Goal: Task Accomplishment & Management: Manage account settings

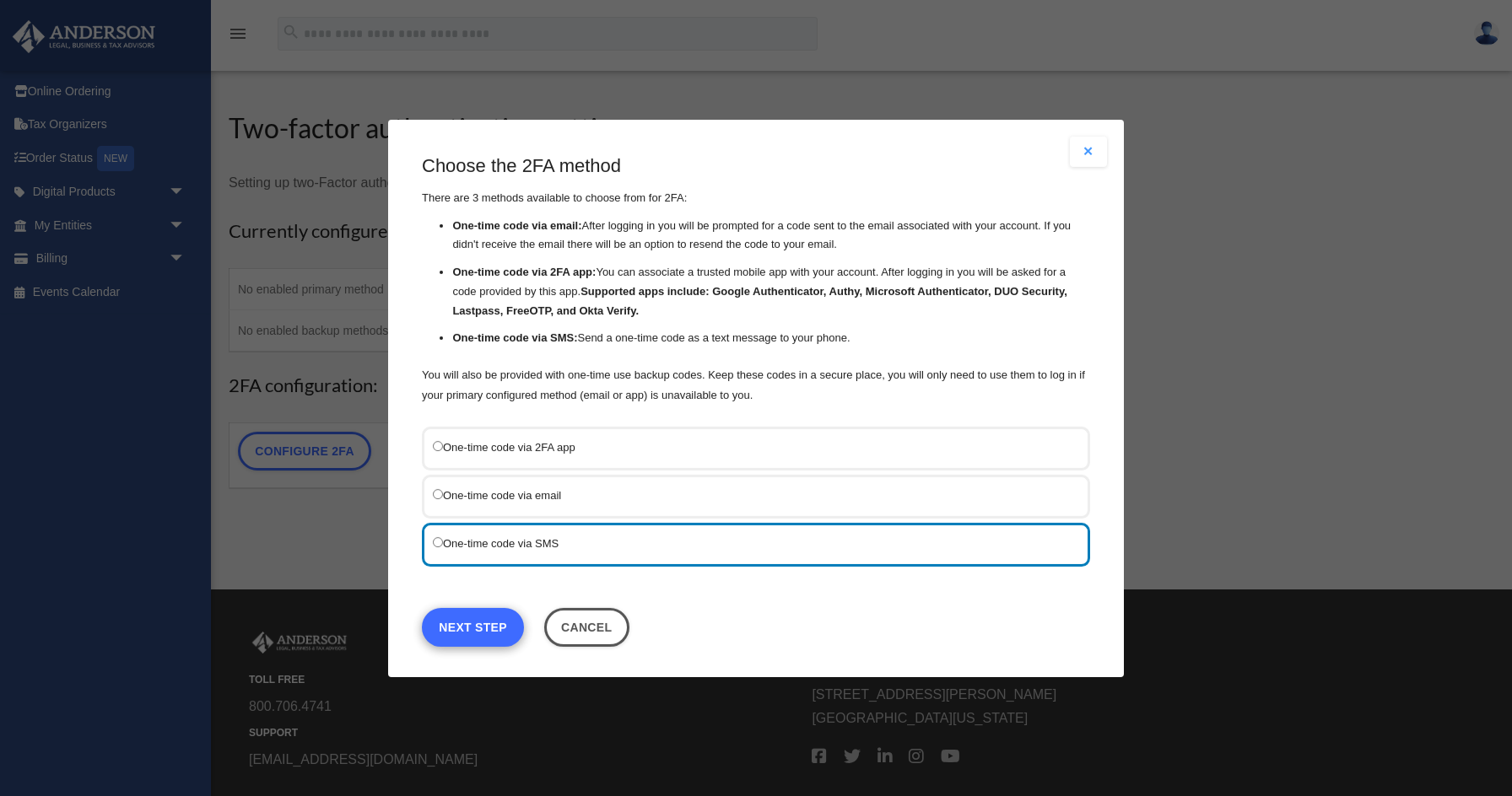
click at [484, 631] on link "Next Step" at bounding box center [473, 627] width 102 height 39
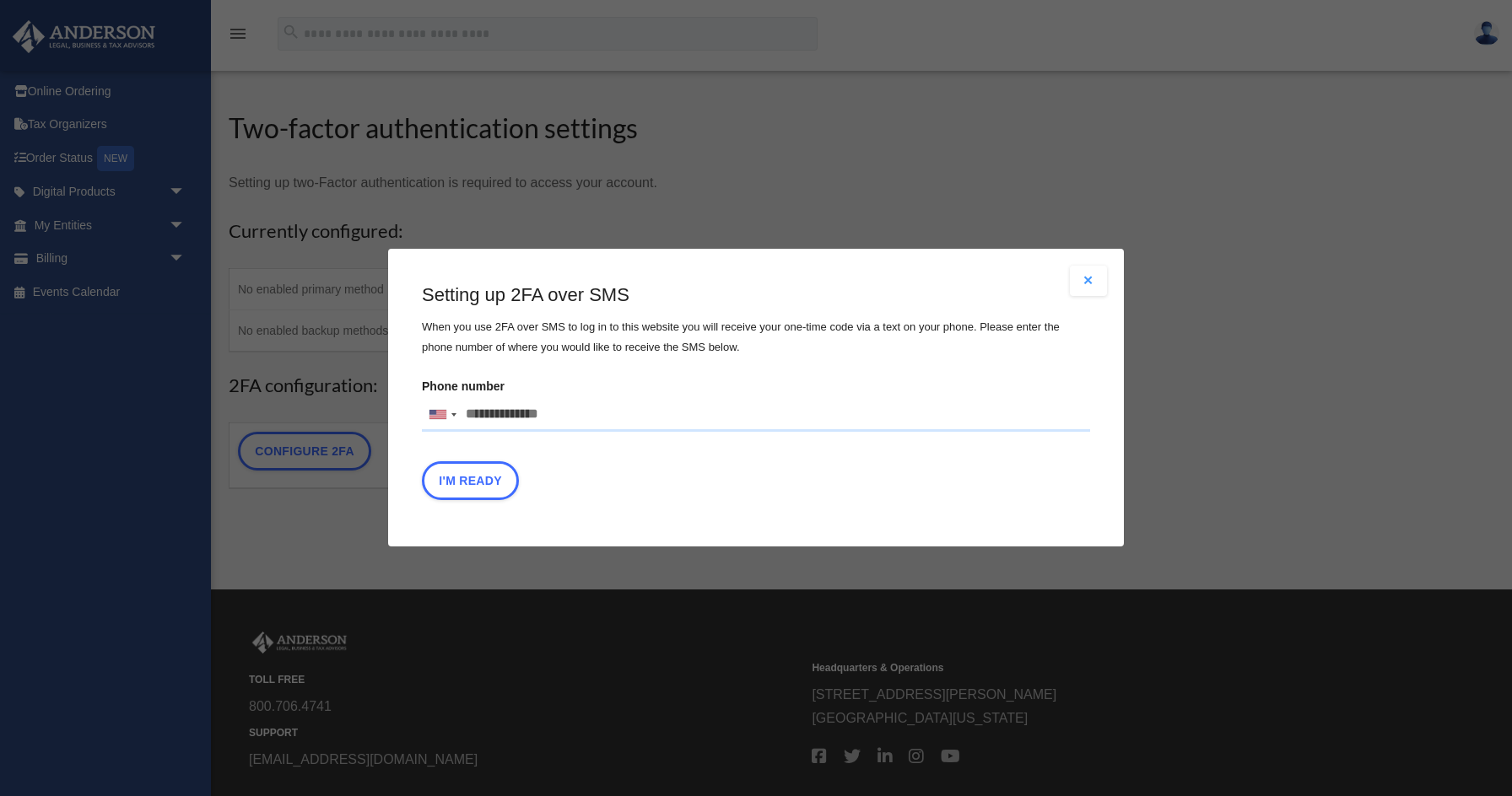
click at [567, 411] on input "Phone number United States +1 United Kingdom +44 Afghanistan (‫افغانستان‬‎) +93…" at bounding box center [756, 415] width 668 height 33
type input "**********"
click at [477, 485] on button "I'm Ready" at bounding box center [470, 482] width 97 height 39
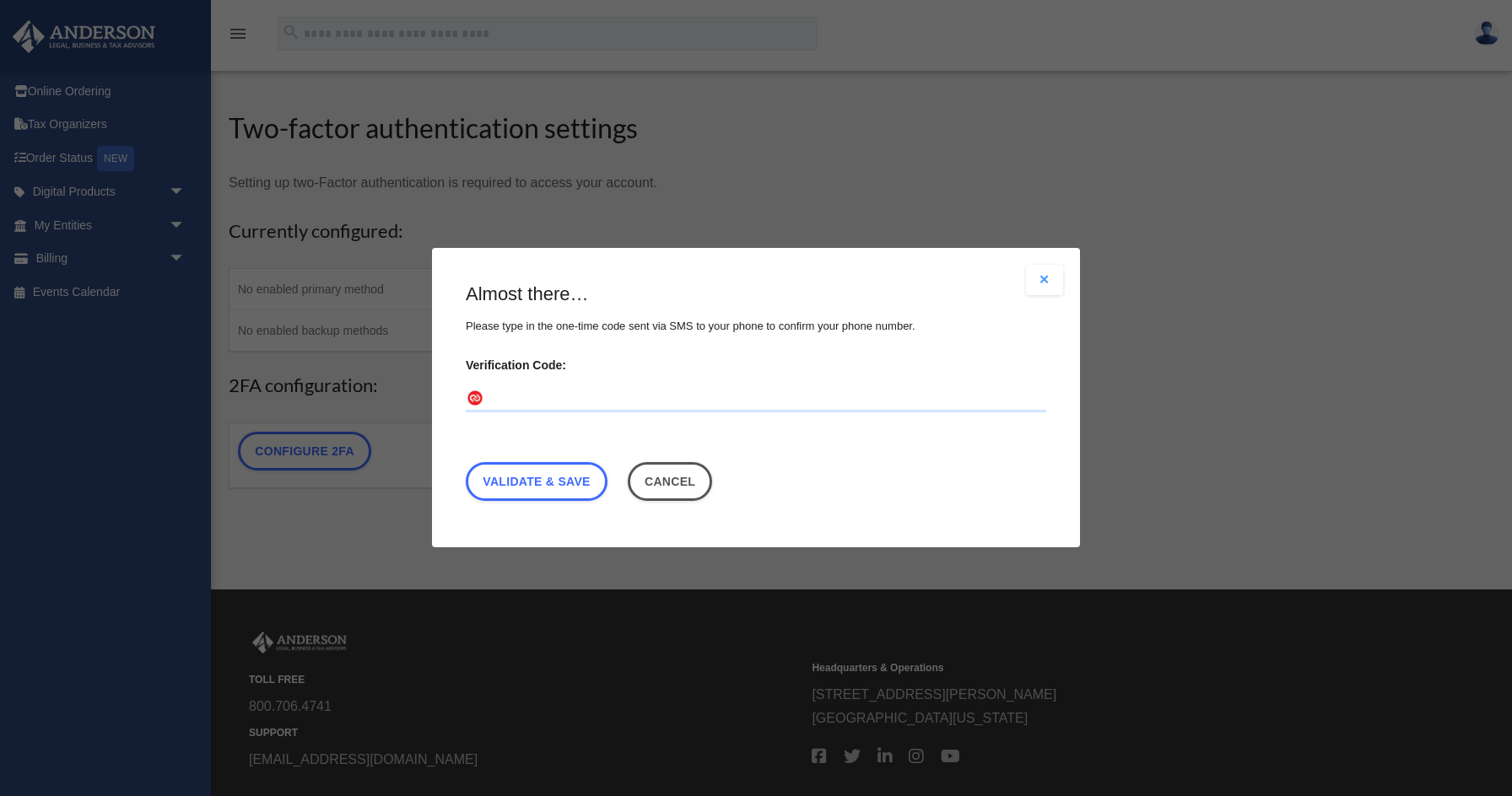
click at [535, 397] on input "Verification Code:" at bounding box center [756, 399] width 581 height 27
type input "******"
click at [561, 496] on link "Validate & Save" at bounding box center [536, 483] width 141 height 39
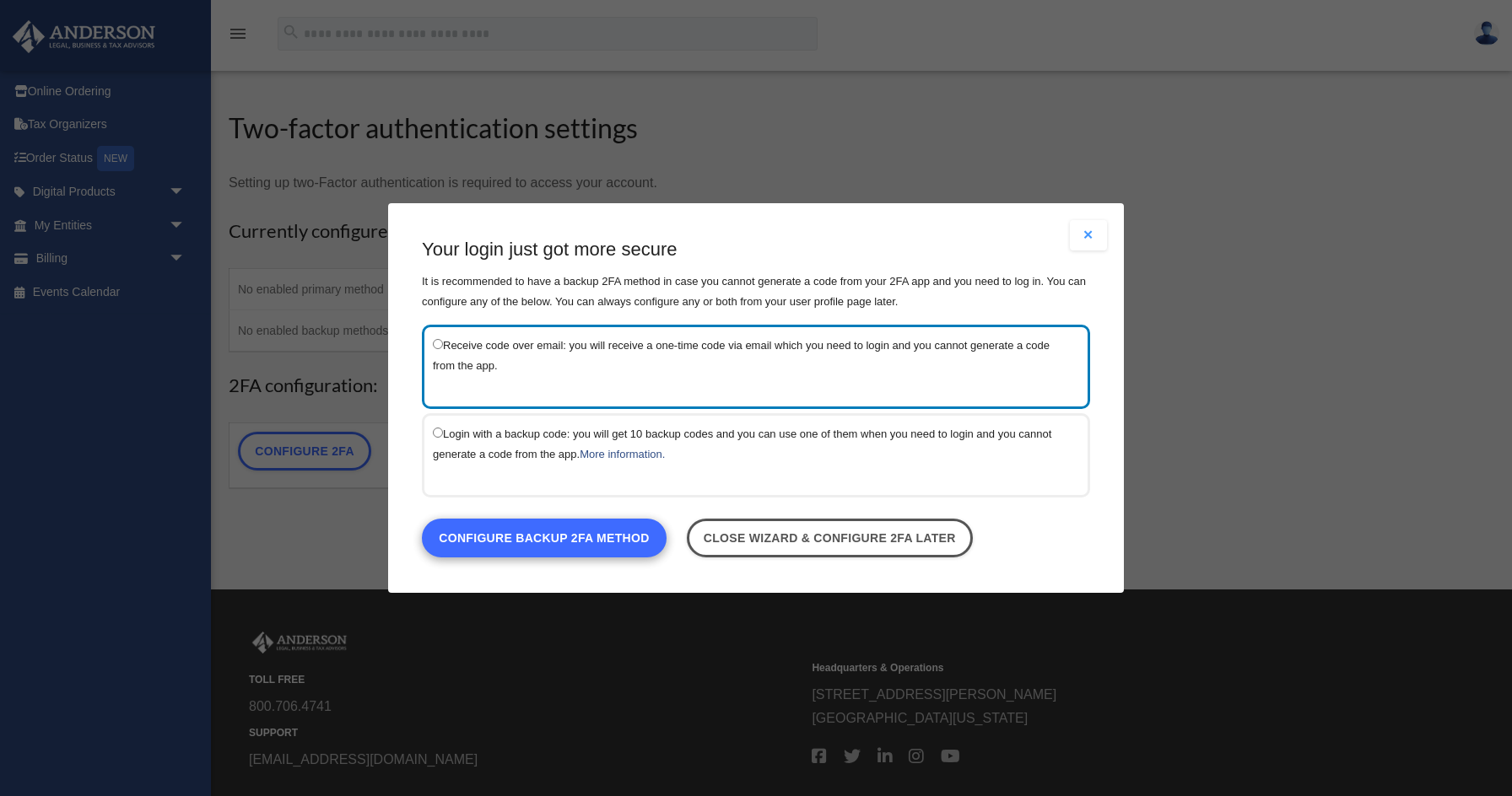
click at [581, 533] on link "Configure backup 2FA method" at bounding box center [543, 538] width 245 height 39
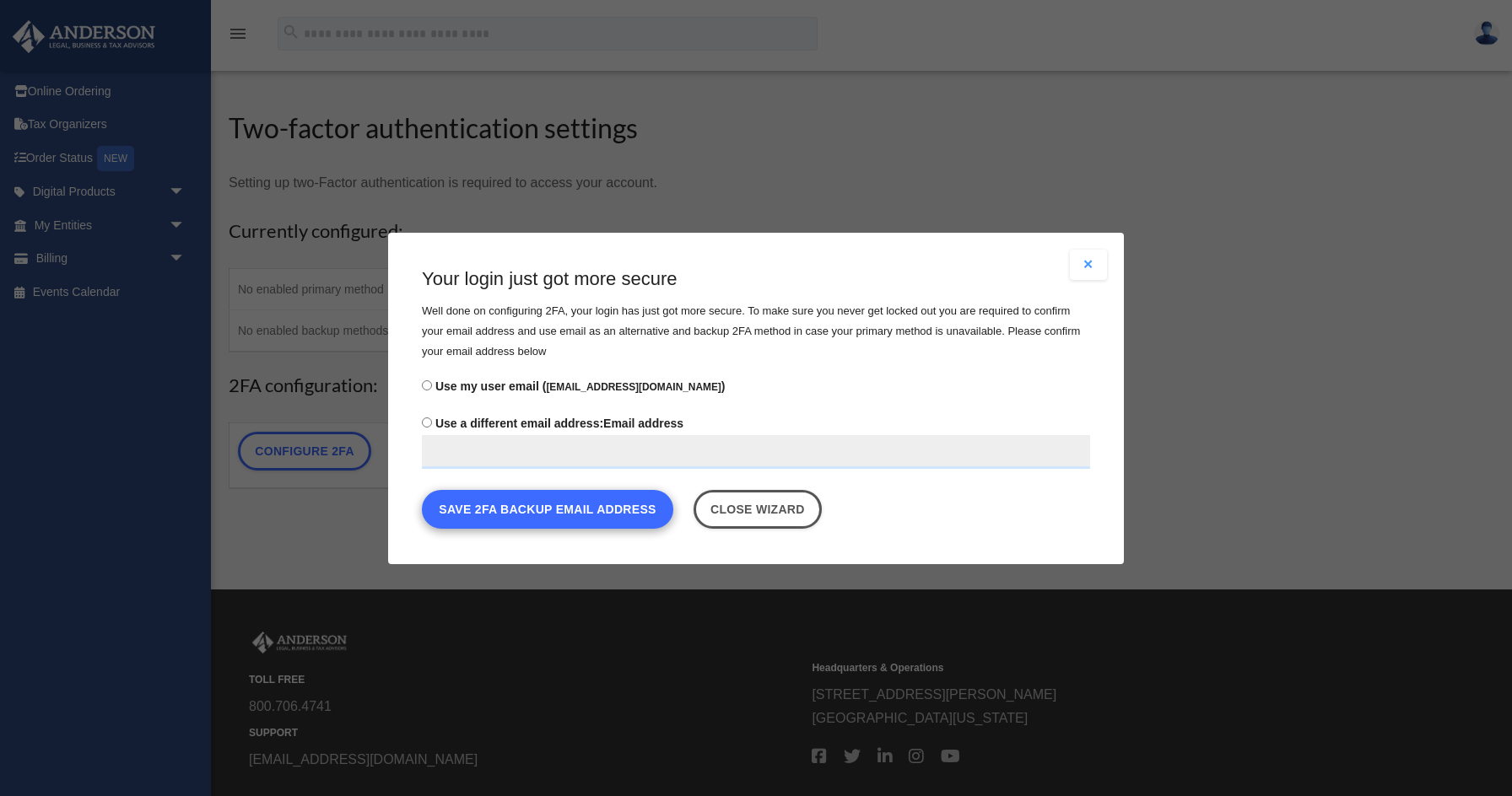
click at [554, 514] on button "Save 2FA backup email address" at bounding box center [547, 509] width 251 height 39
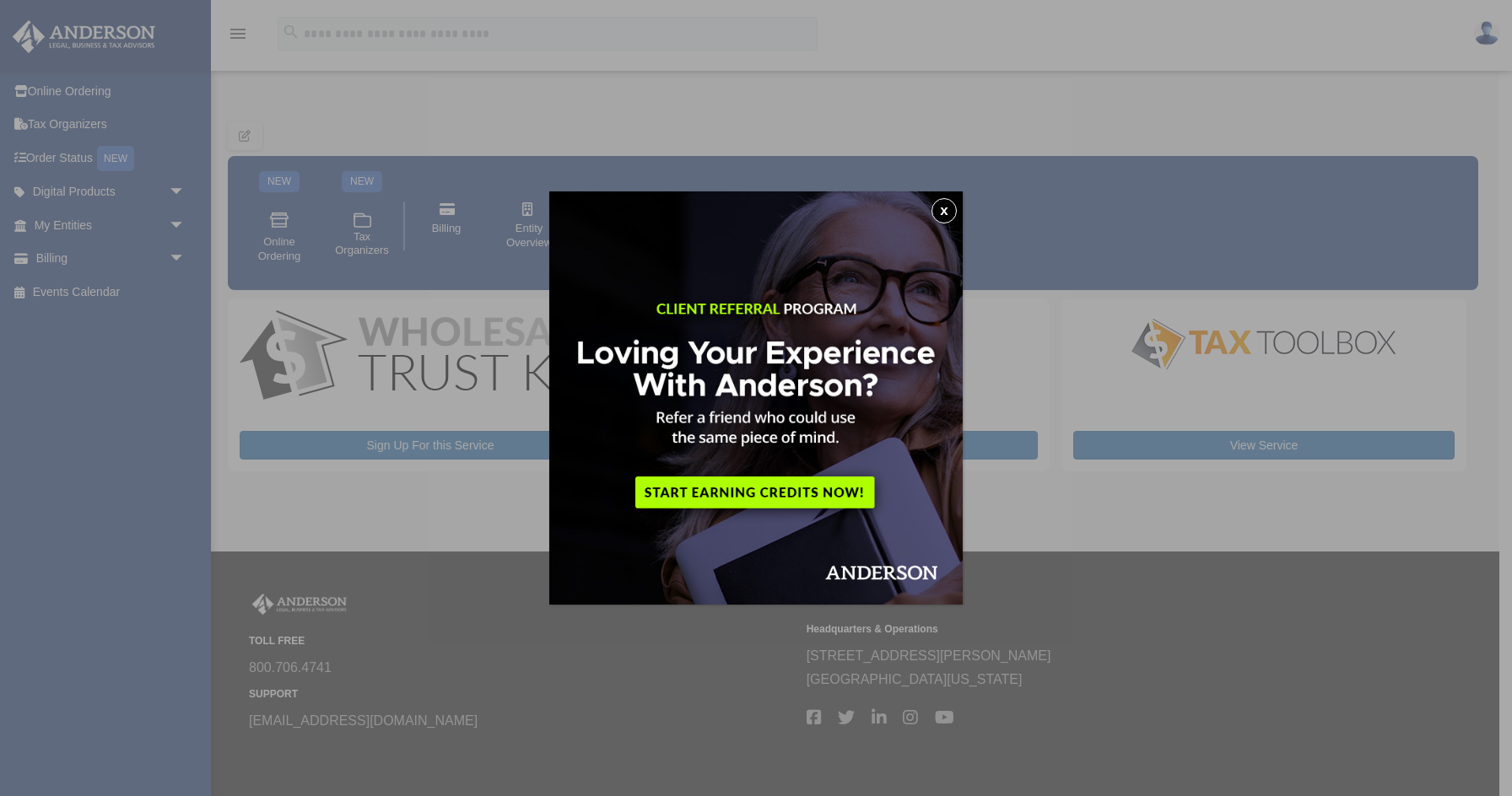
click at [946, 209] on button "x" at bounding box center [943, 210] width 25 height 25
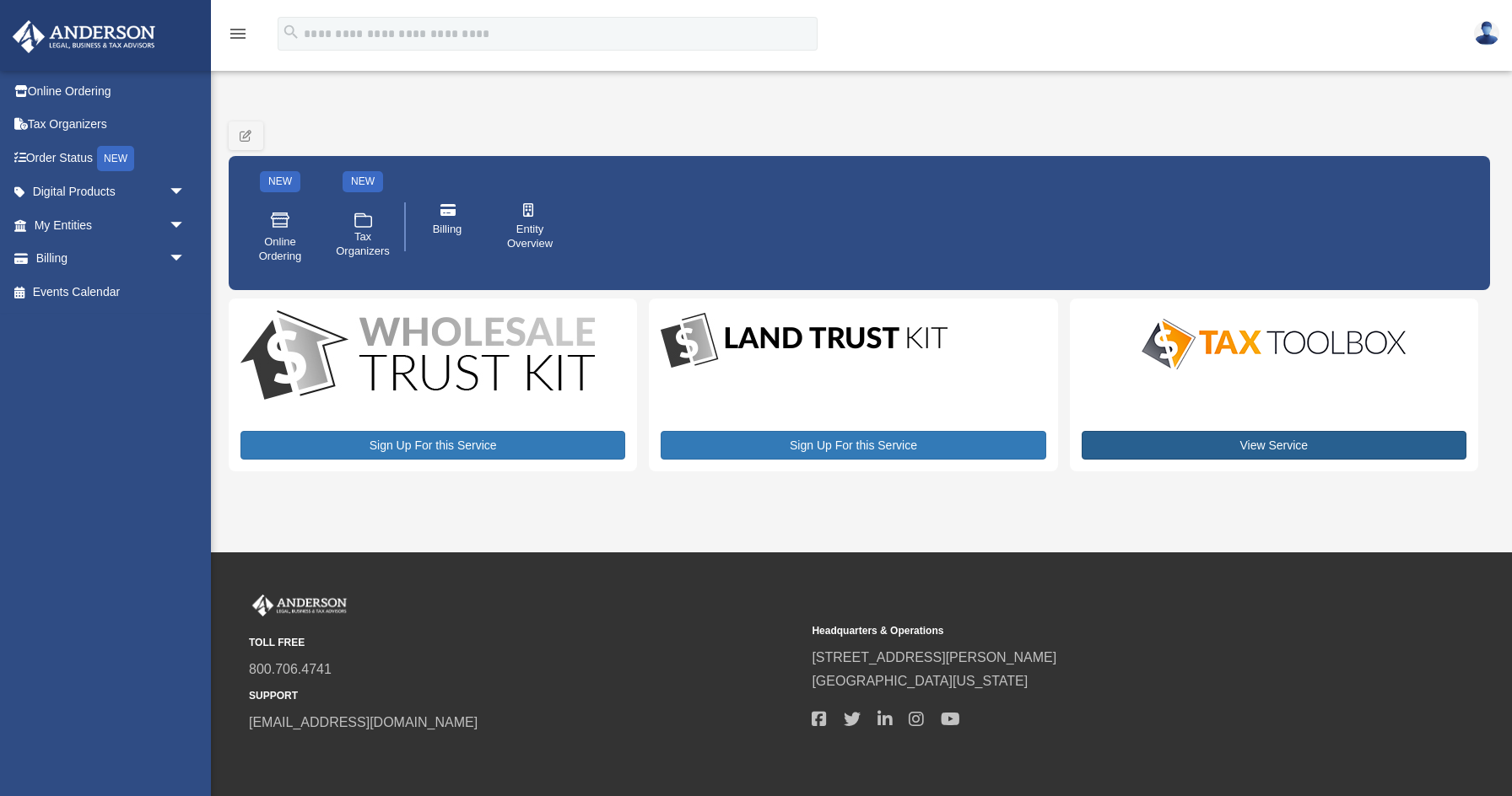
click at [1208, 440] on link "View Service" at bounding box center [1273, 444] width 384 height 29
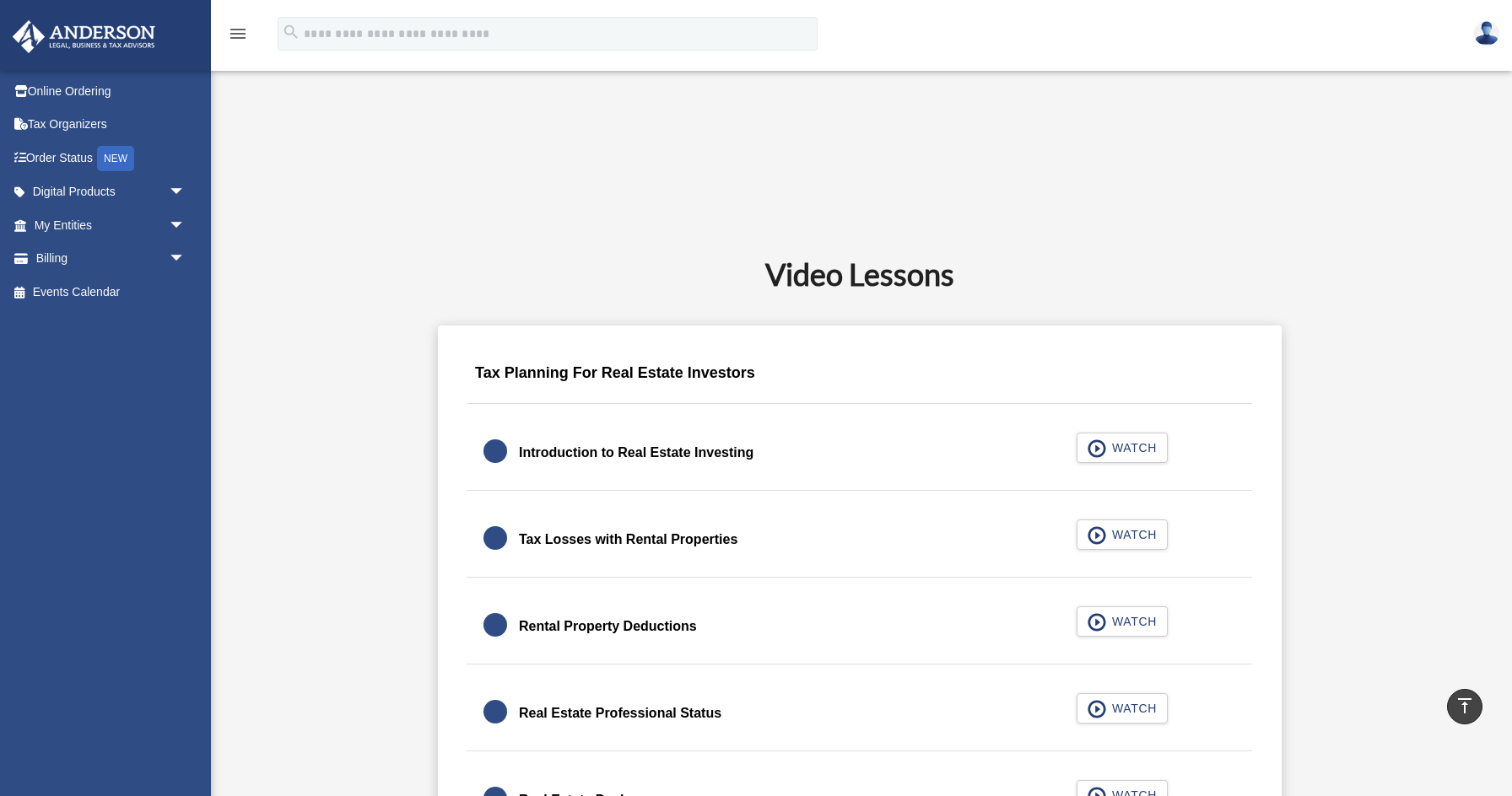
scroll to position [823, 0]
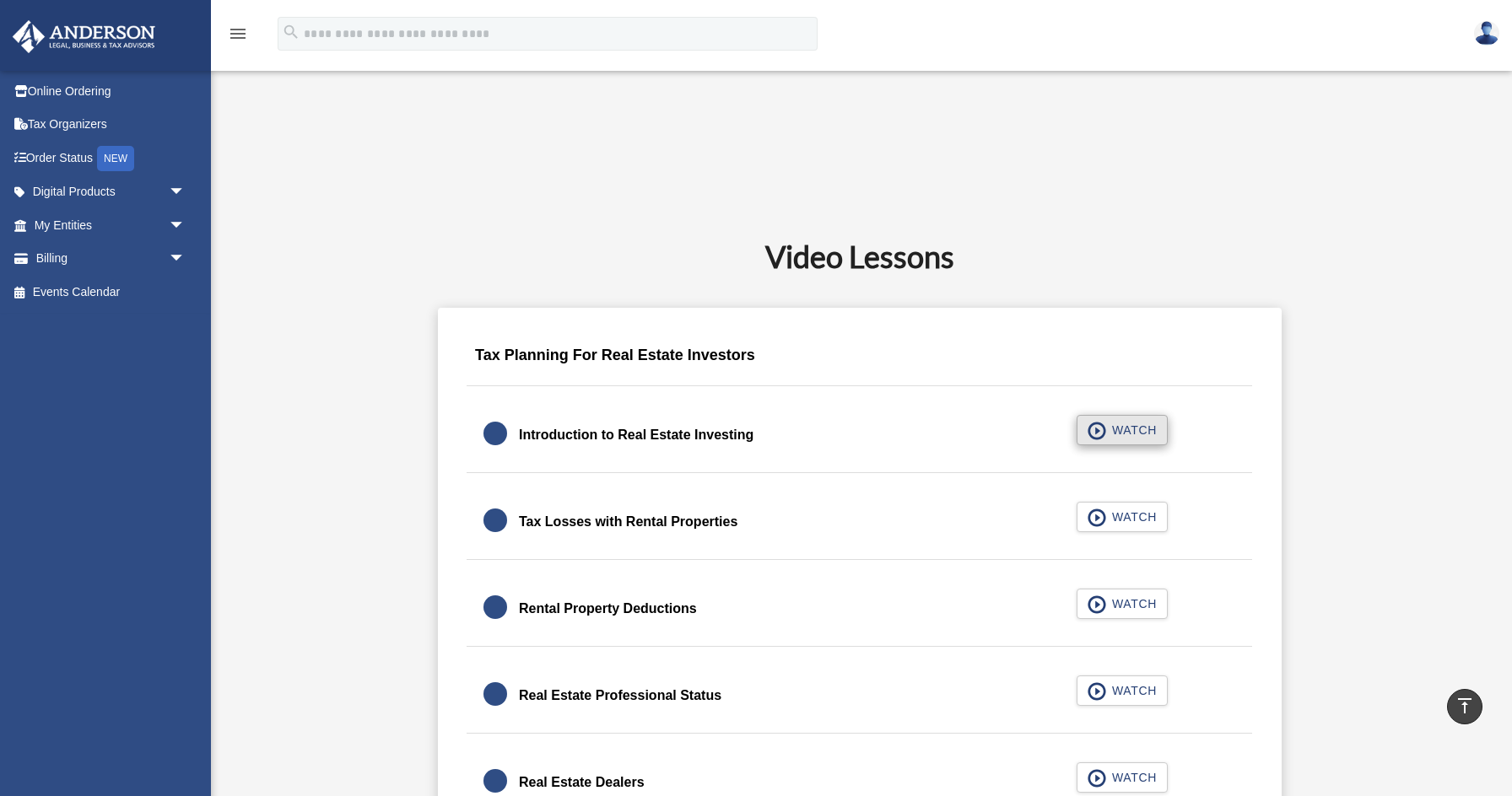
click at [1132, 431] on span "WATCH" at bounding box center [1131, 430] width 49 height 17
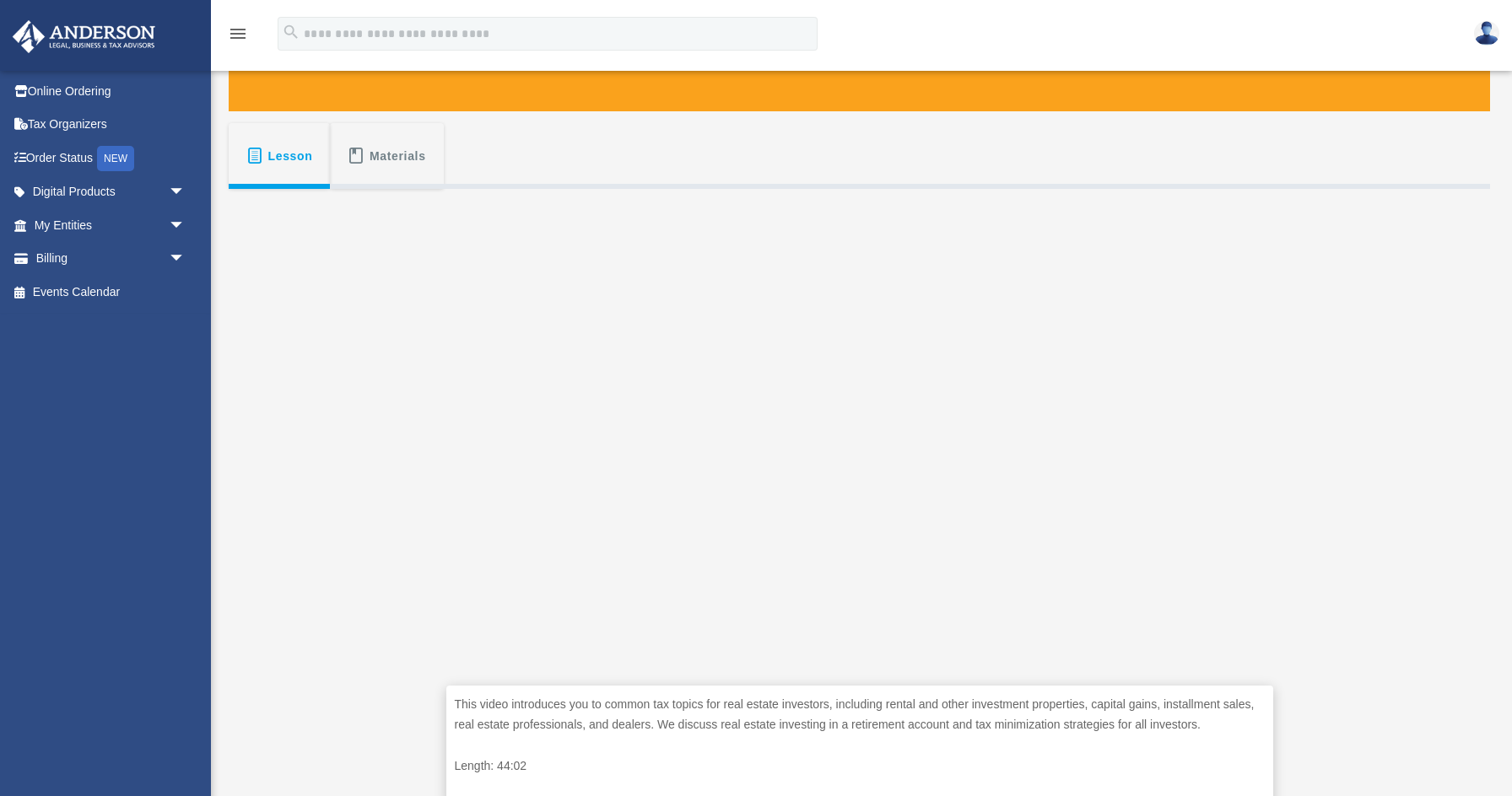
scroll to position [234, 0]
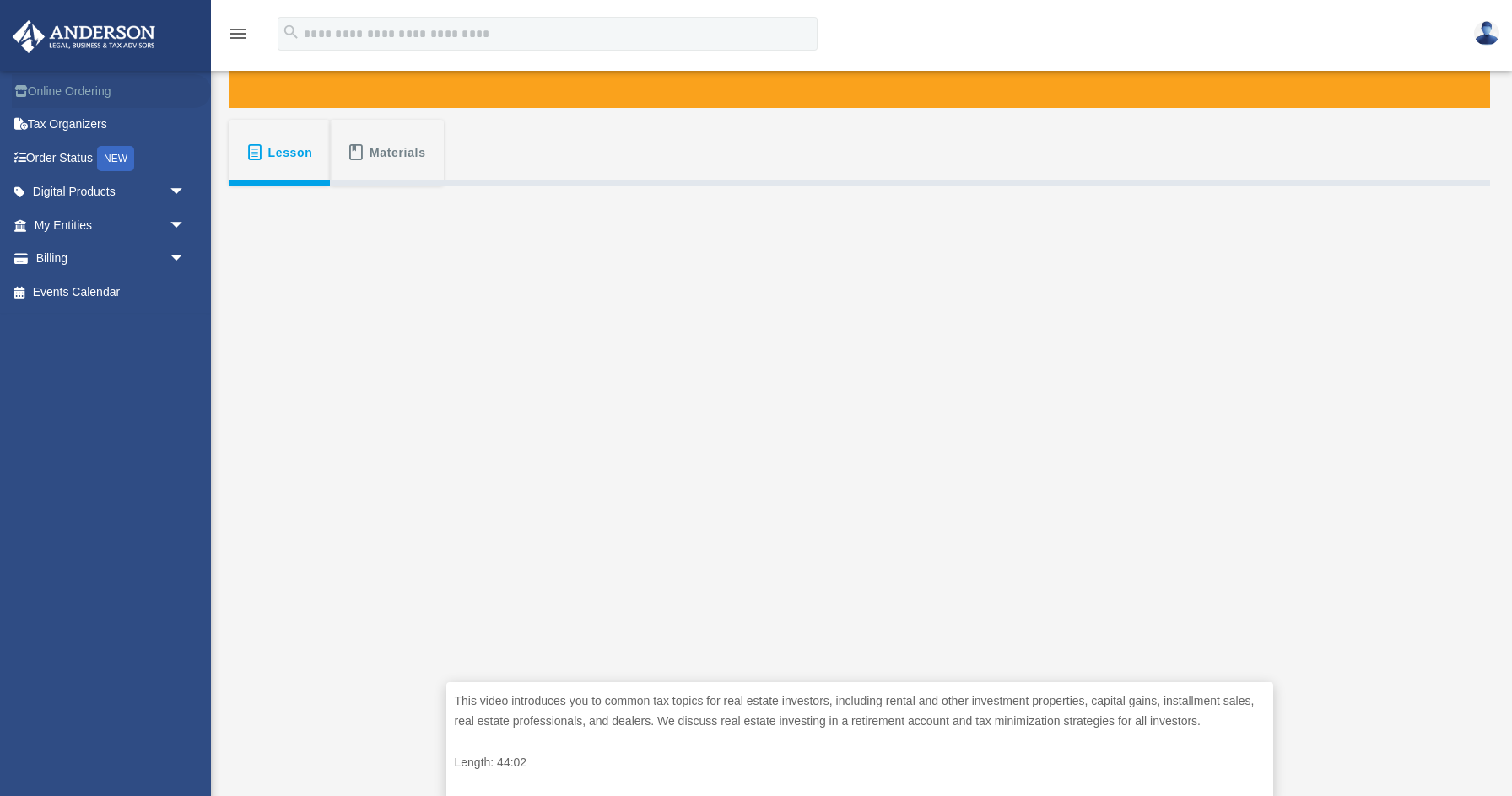
click at [89, 87] on link "Online Ordering" at bounding box center [112, 91] width 199 height 33
